Goal: Book appointment/travel/reservation

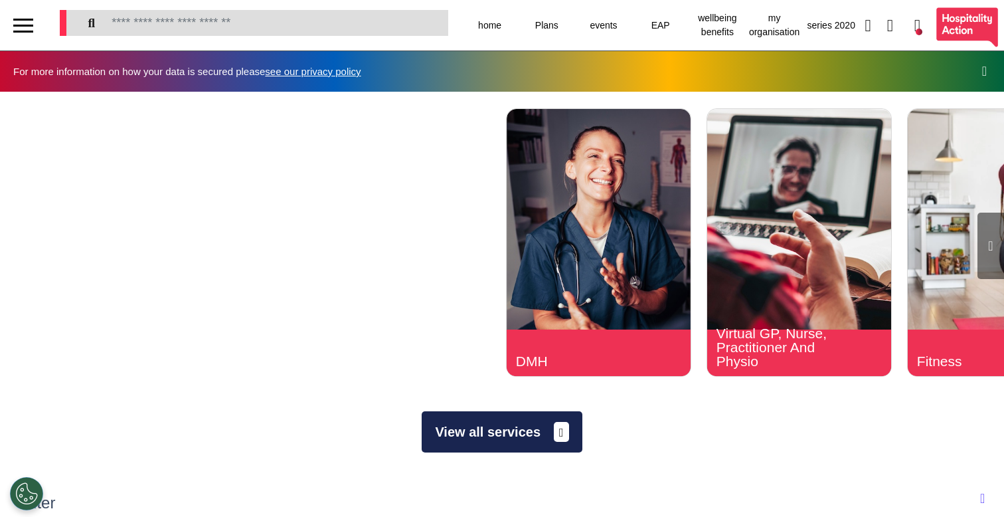
select select "**"
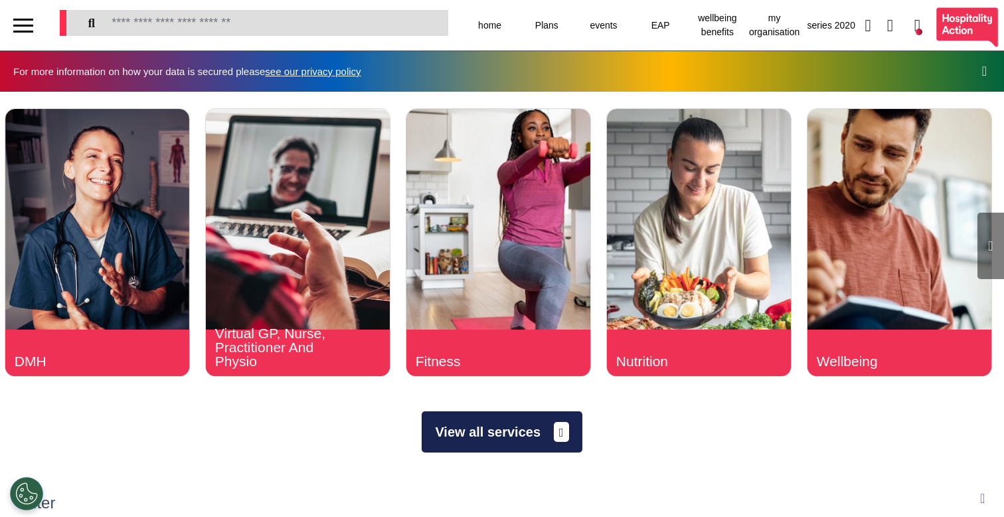
click at [482, 432] on button "View all services" at bounding box center [502, 431] width 160 height 41
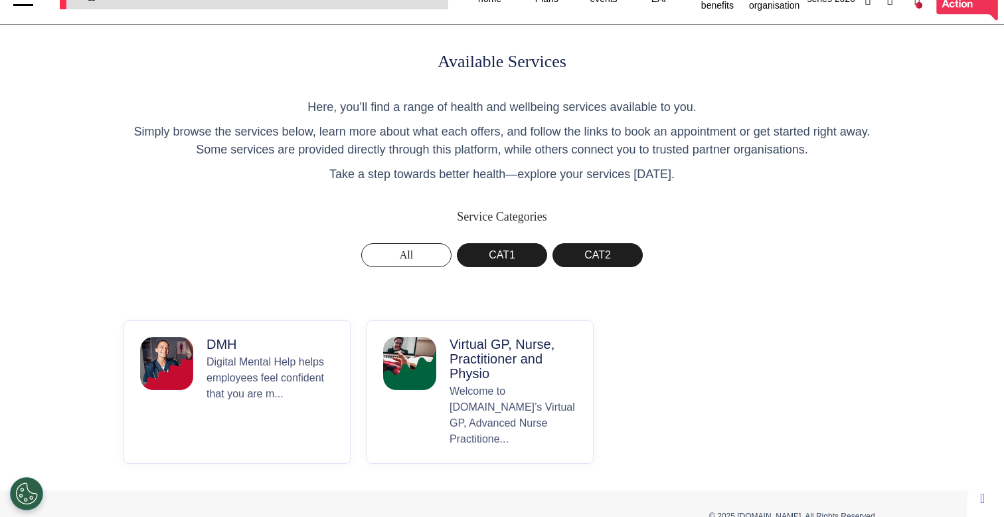
scroll to position [39, 0]
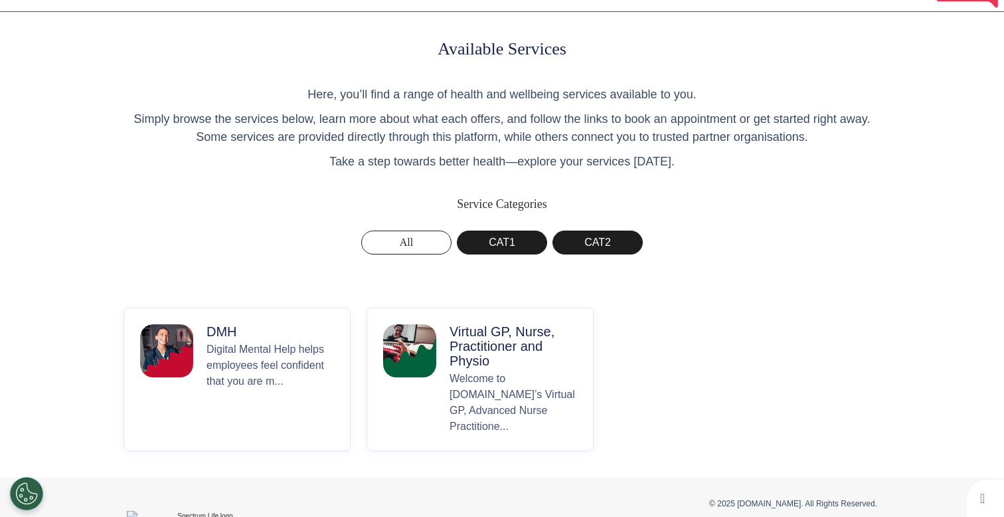
click at [480, 349] on p "Virtual GP, Nurse, Practitioner and Physio" at bounding box center [514, 346] width 128 height 44
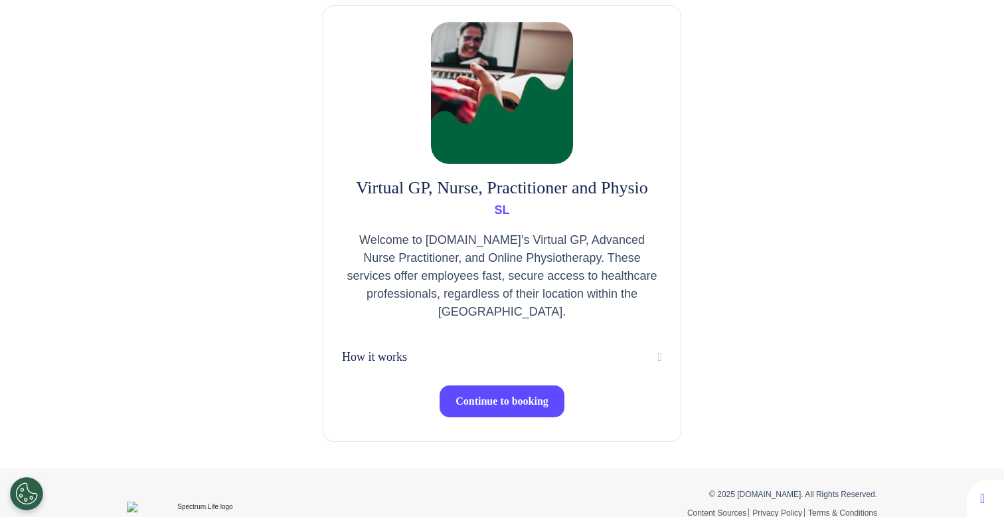
scroll to position [104, 0]
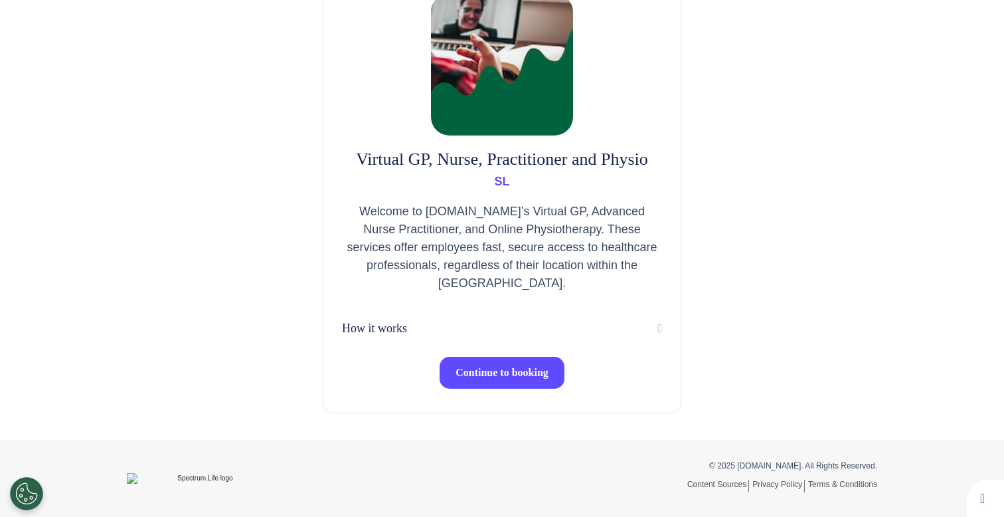
click at [479, 374] on span "Continue to booking" at bounding box center [502, 372] width 93 height 11
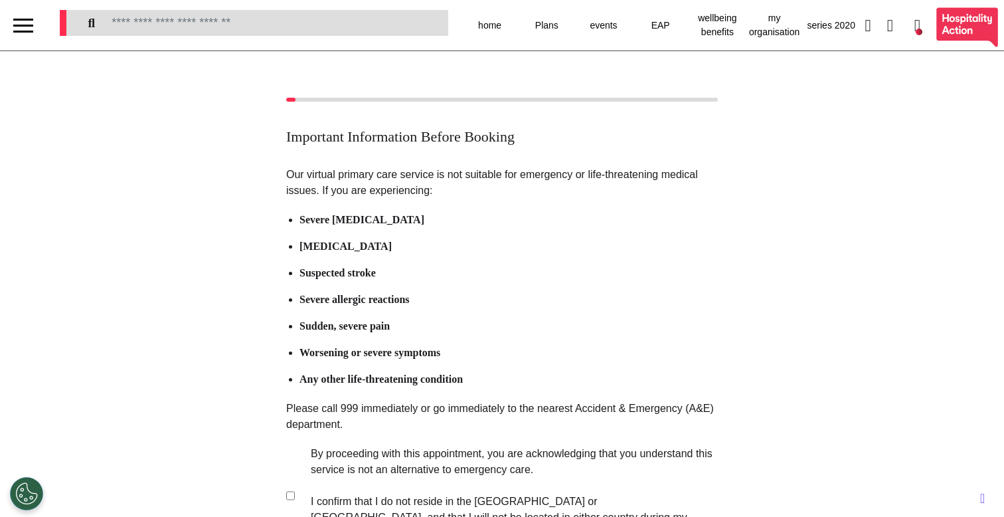
click at [397, 472] on label "By proceeding with this appointment, you are acknowledging that you understand …" at bounding box center [506, 494] width 416 height 96
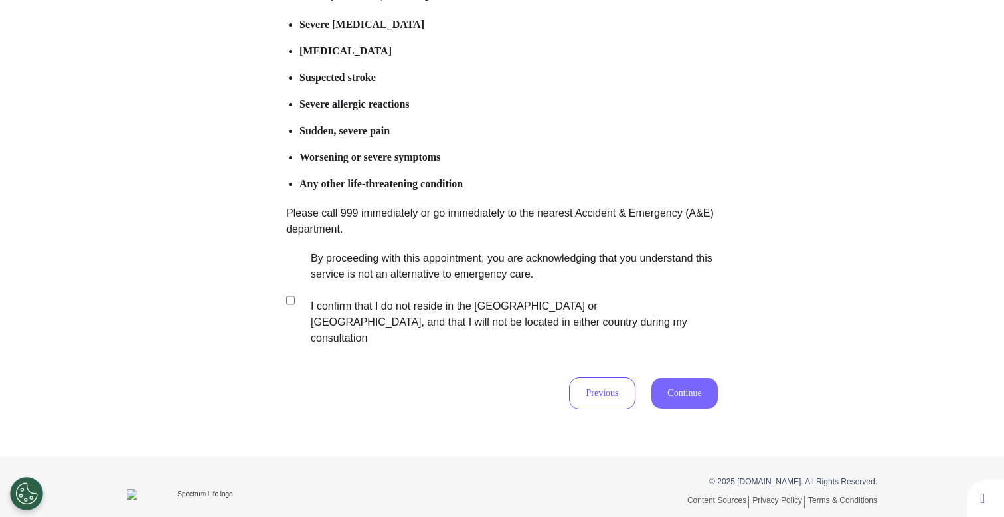
click at [685, 382] on button "Continue" at bounding box center [685, 393] width 66 height 31
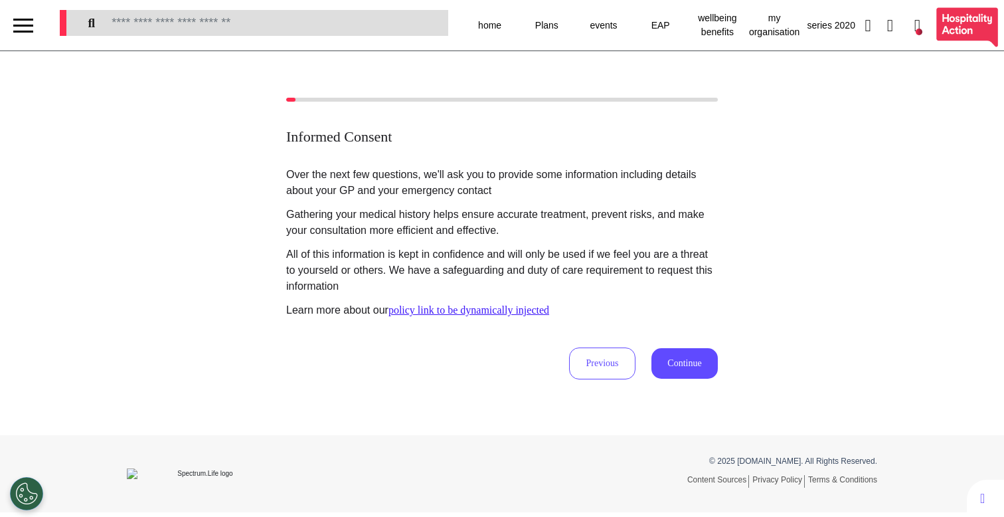
scroll to position [0, 0]
click at [669, 364] on button "Continue" at bounding box center [685, 363] width 66 height 31
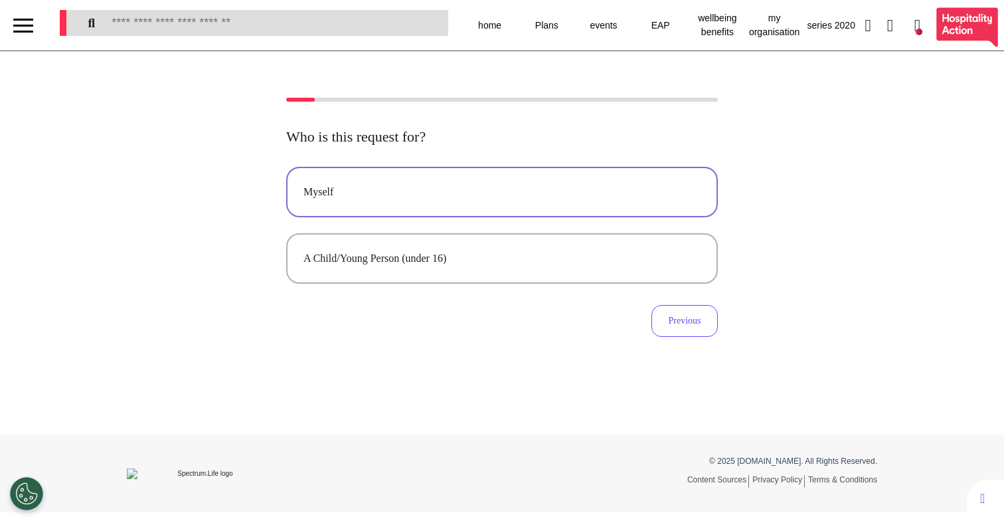
click at [479, 185] on div "Myself" at bounding box center [502, 192] width 397 height 16
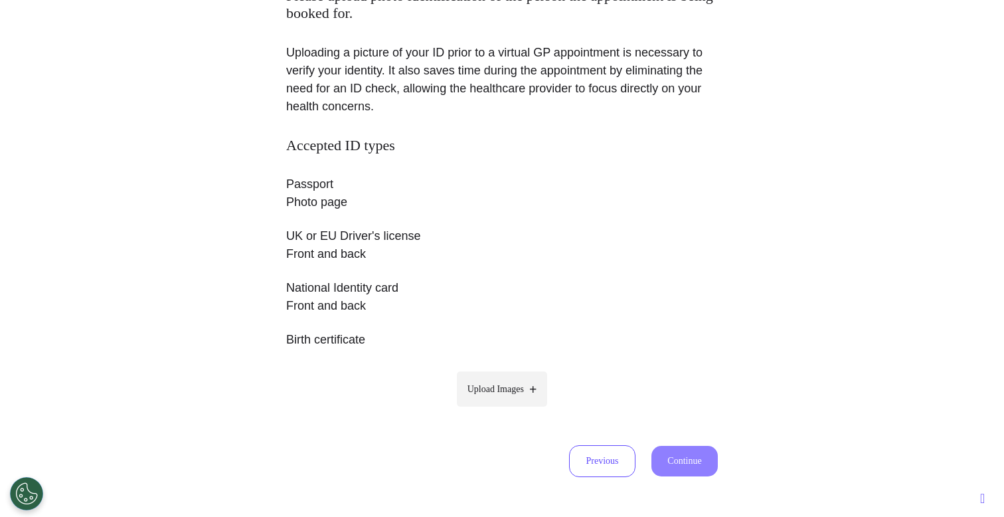
scroll to position [225, 0]
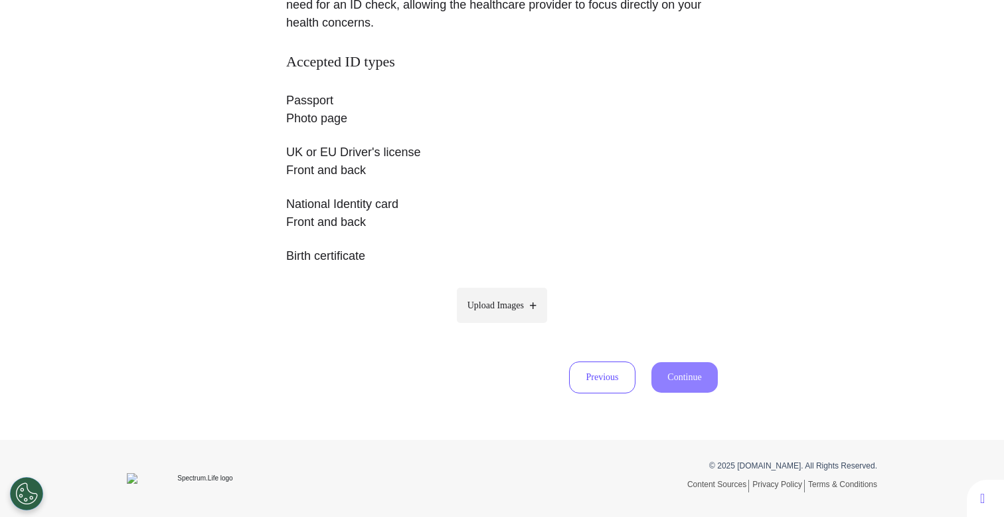
click at [535, 313] on label "Upload Images" at bounding box center [502, 305] width 91 height 35
click at [535, 326] on input "Upload Images" at bounding box center [502, 333] width 126 height 14
type input "**********"
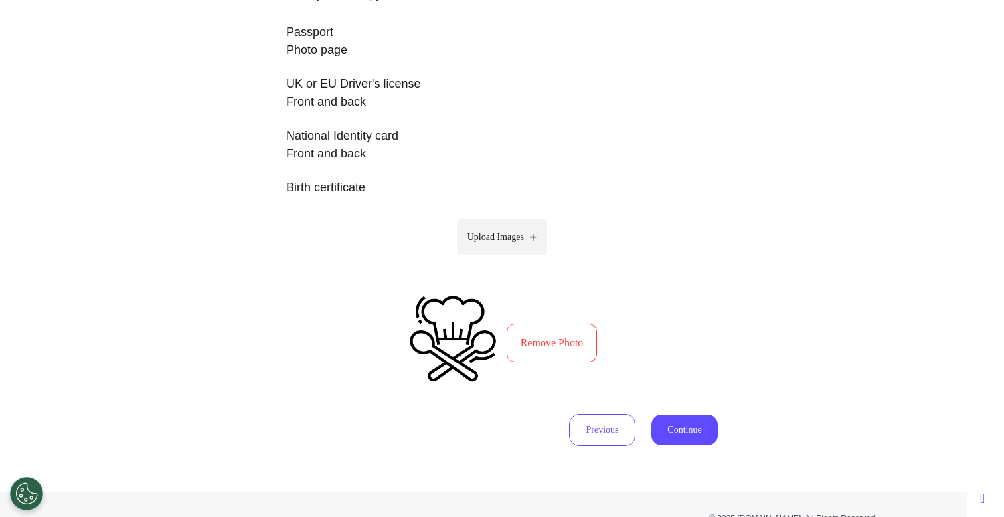
scroll to position [345, 0]
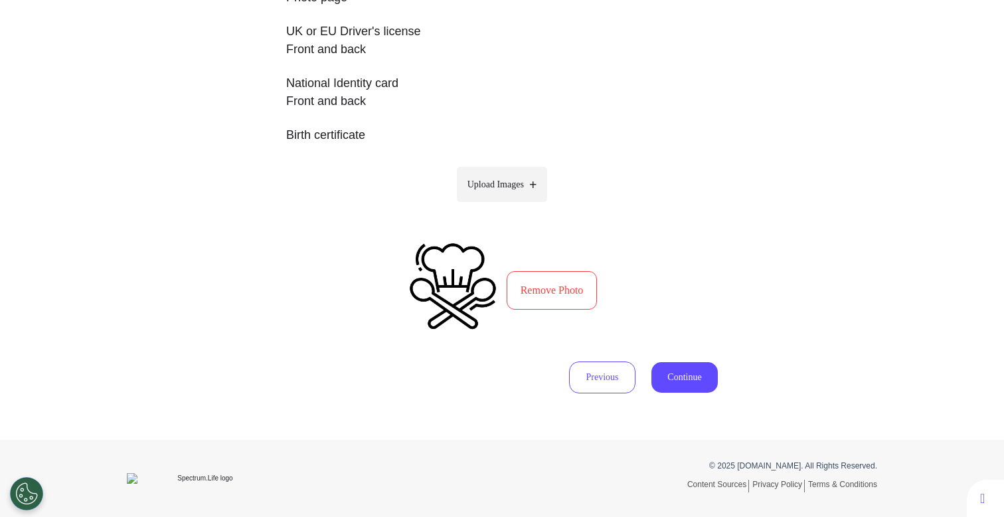
click at [656, 353] on div "Accepted ID types Passport Photo page UK or EU Driver's license Front and back …" at bounding box center [502, 162] width 432 height 461
click at [678, 372] on button "Continue" at bounding box center [685, 377] width 66 height 31
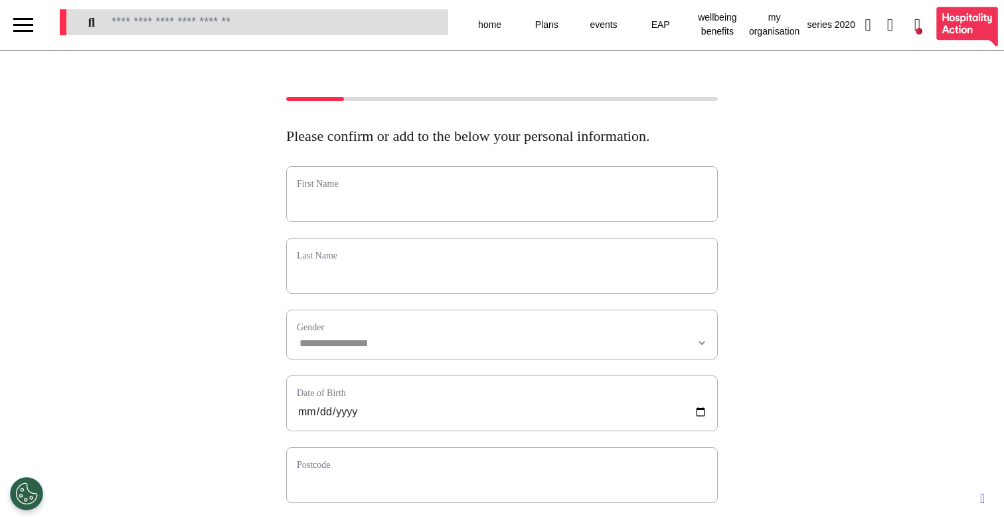
scroll to position [0, 0]
